Goal: Task Accomplishment & Management: Use online tool/utility

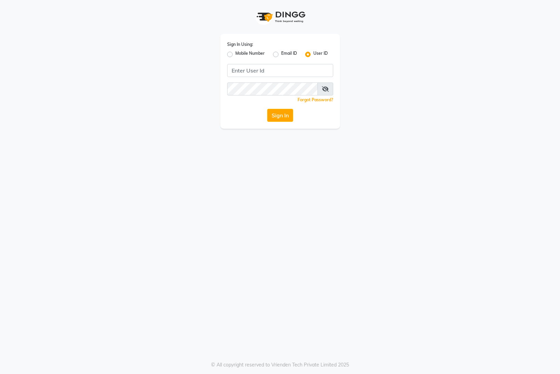
drag, startPoint x: 231, startPoint y: 53, endPoint x: 236, endPoint y: 56, distance: 5.4
click at [235, 53] on label "Mobile Number" at bounding box center [249, 54] width 29 height 8
click at [235, 53] on input "Mobile Number" at bounding box center [237, 52] width 4 height 4
radio input "true"
radio input "false"
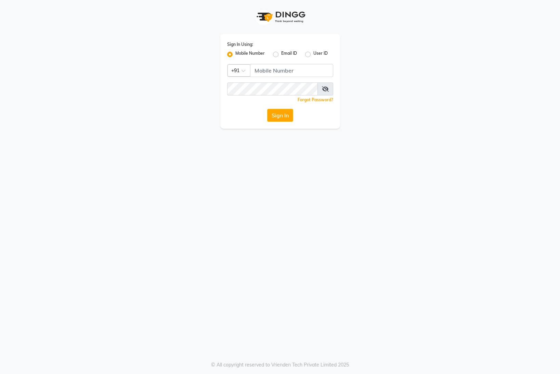
drag, startPoint x: 242, startPoint y: 70, endPoint x: 247, endPoint y: 74, distance: 6.8
click at [243, 70] on span at bounding box center [246, 72] width 9 height 7
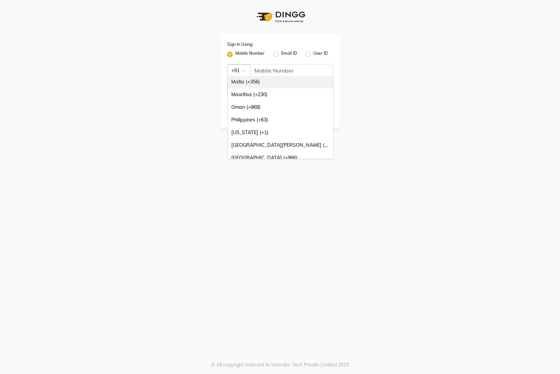
scroll to position [171, 0]
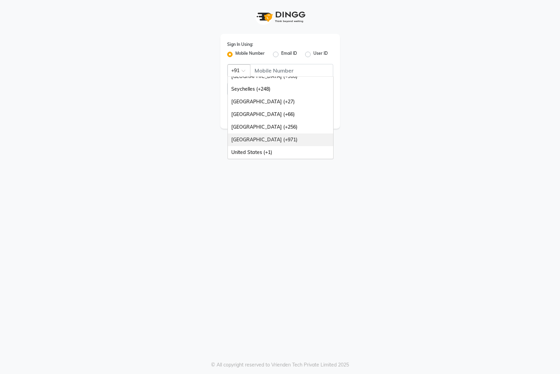
click at [274, 136] on div "[GEOGRAPHIC_DATA] (+971)" at bounding box center [280, 139] width 105 height 13
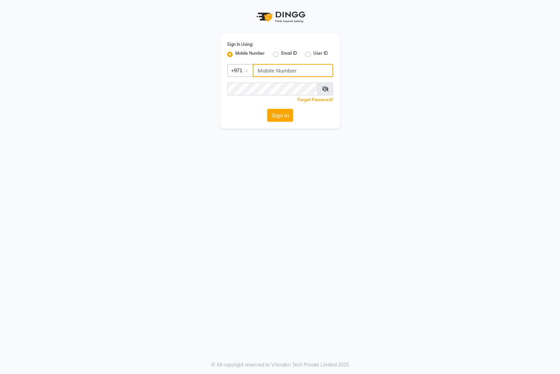
click at [269, 75] on input "Username" at bounding box center [293, 70] width 80 height 13
type input "526226156"
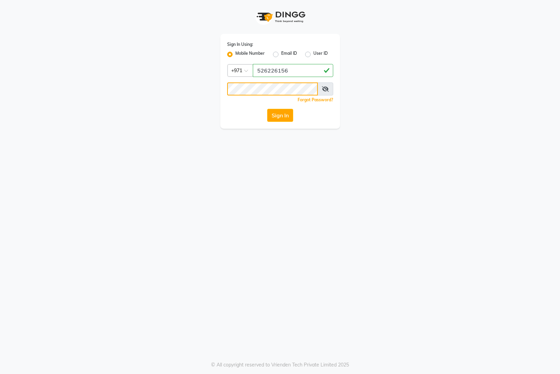
click at [267, 109] on button "Sign In" at bounding box center [280, 115] width 26 height 13
